Goal: Task Accomplishment & Management: Complete application form

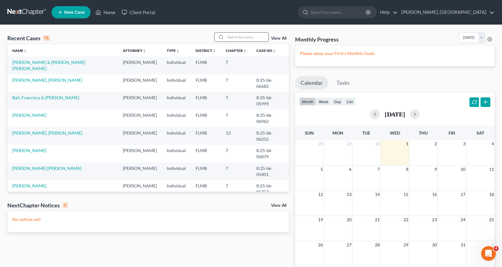
click at [231, 36] on input "search" at bounding box center [246, 37] width 43 height 9
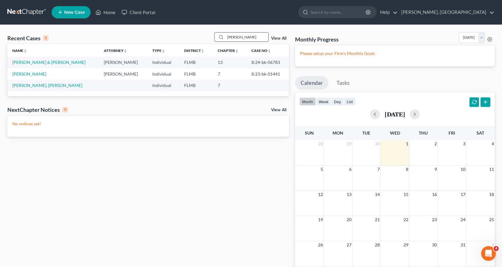
type input "[PERSON_NAME]"
click at [28, 63] on link "[PERSON_NAME] & [PERSON_NAME]" at bounding box center [48, 62] width 73 height 5
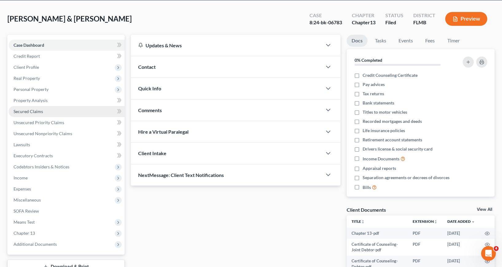
scroll to position [71, 0]
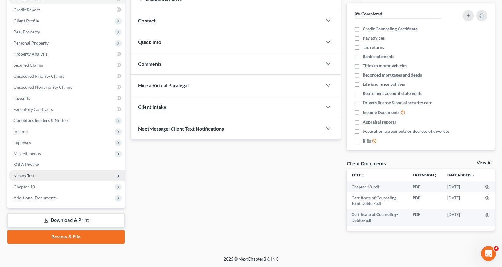
click at [31, 174] on span "Means Test" at bounding box center [24, 175] width 21 height 5
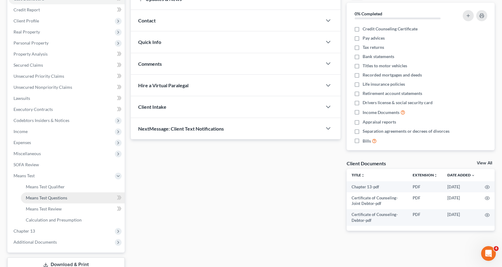
click at [60, 197] on span "Means Test Questions" at bounding box center [46, 197] width 41 height 5
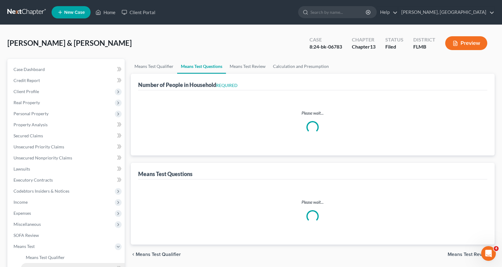
select select "0"
select select "60"
select select "0"
select select "60"
select select "1"
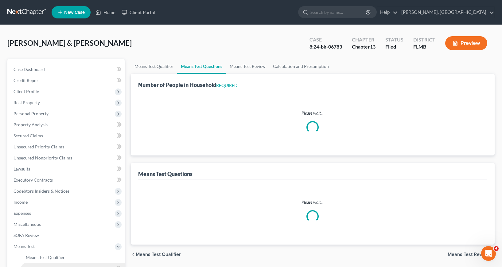
select select "60"
select select "2"
select select "4"
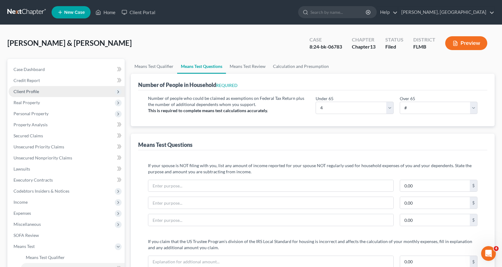
click at [28, 90] on span "Client Profile" at bounding box center [26, 91] width 25 height 5
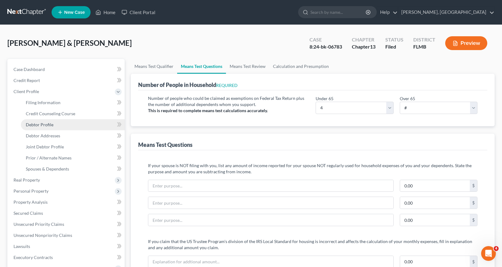
click at [42, 124] on span "Debtor Profile" at bounding box center [40, 124] width 28 height 5
select select "1"
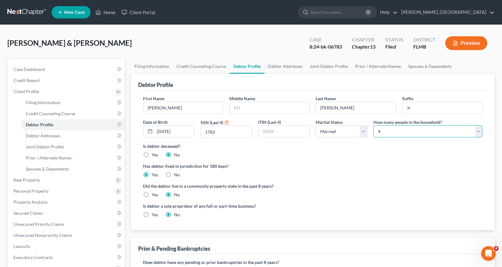
click at [479, 130] on select "Select 1 2 3 4 5 6 7 8 9 10 11 12 13 14 15 16 17 18 19 20" at bounding box center [428, 131] width 109 height 12
select select "2"
click at [374, 125] on select "Select 1 2 3 4 5 6 7 8 9 10 11 12 13 14 15 16 17 18 19 20" at bounding box center [428, 131] width 109 height 12
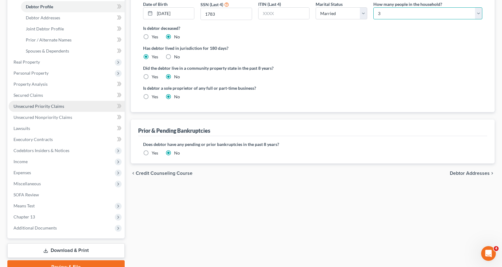
scroll to position [123, 0]
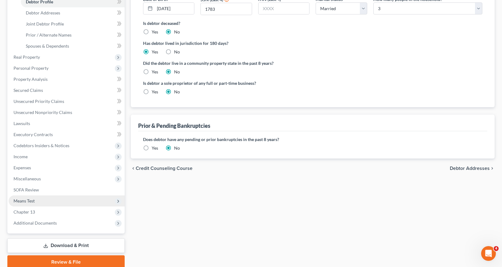
click at [38, 202] on span "Means Test" at bounding box center [67, 200] width 116 height 11
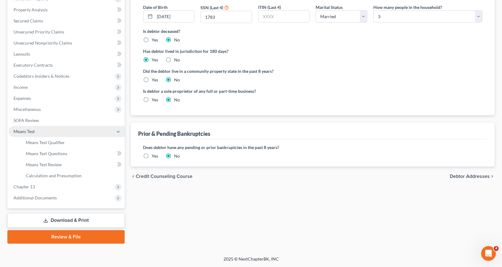
scroll to position [115, 0]
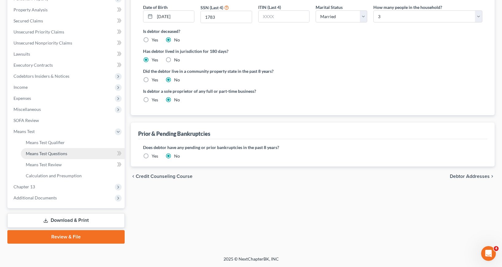
click at [46, 154] on span "Means Test Questions" at bounding box center [46, 153] width 41 height 5
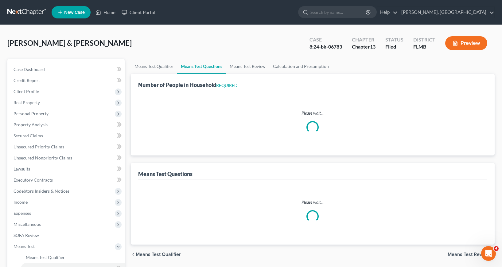
select select "0"
select select "60"
select select "0"
select select "60"
select select "1"
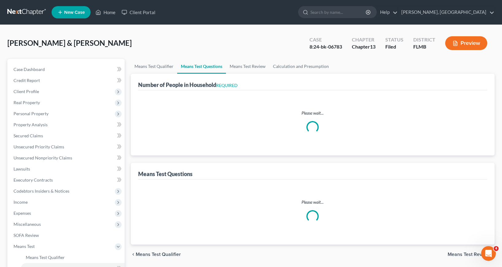
select select "60"
select select "2"
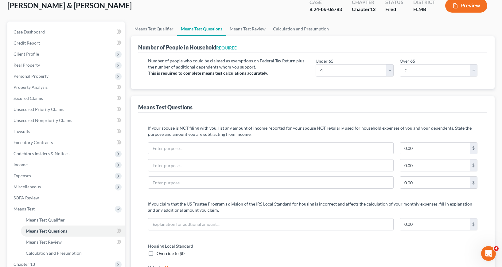
scroll to position [61, 0]
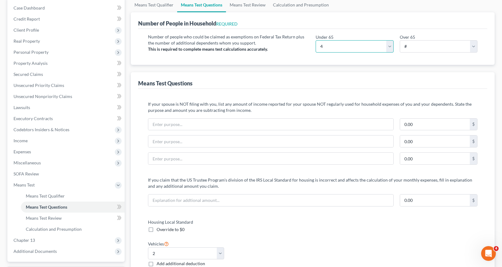
click at [389, 46] on select "# 0 1 2 3 4 5 6 7 8 9 10" at bounding box center [355, 46] width 78 height 12
select select "3"
click at [316, 40] on select "# 0 1 2 3 4 5 6 7 8 9 10" at bounding box center [355, 46] width 78 height 12
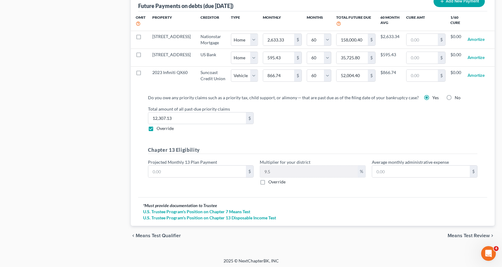
scroll to position [635, 0]
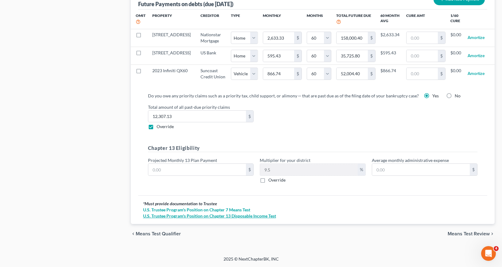
click at [216, 216] on link "U.S. Trustee Program's Position on Chapter 13 Disposable Income Test" at bounding box center [312, 216] width 339 height 6
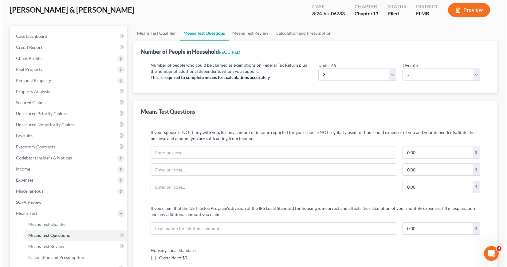
scroll to position [21, 0]
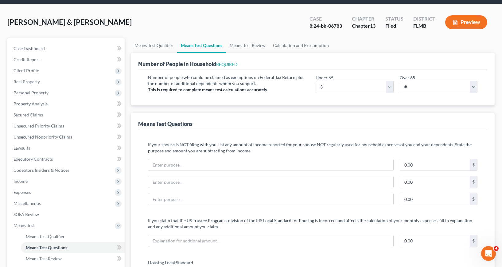
click at [470, 23] on button "Preview" at bounding box center [466, 22] width 42 height 14
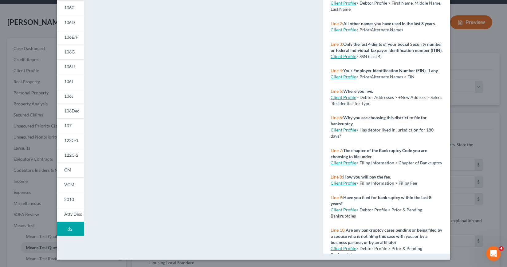
scroll to position [49, 0]
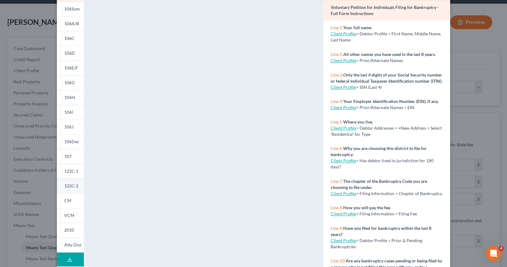
click at [69, 187] on span "122C-2" at bounding box center [71, 185] width 14 height 5
